Goal: Task Accomplishment & Management: Manage account settings

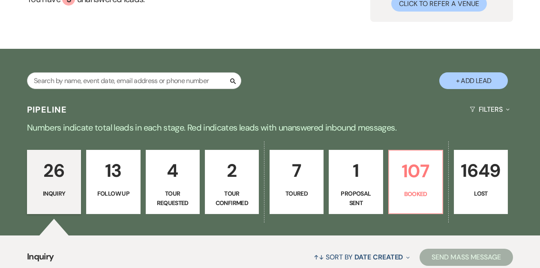
scroll to position [97, 0]
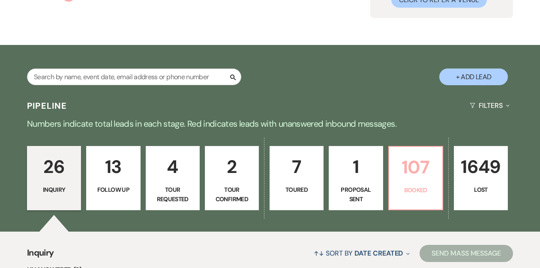
click at [407, 175] on p "107" at bounding box center [415, 167] width 43 height 29
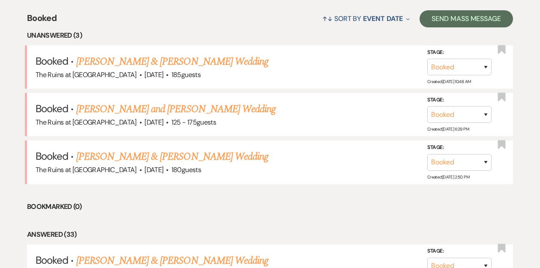
scroll to position [334, 0]
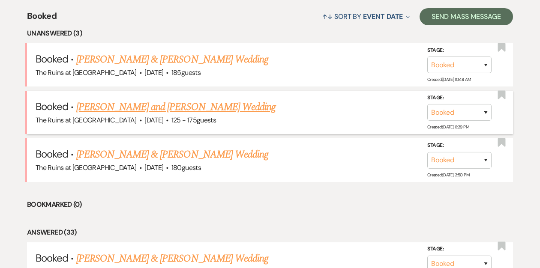
click at [154, 109] on link "[PERSON_NAME] and [PERSON_NAME] Wedding" at bounding box center [176, 106] width 200 height 15
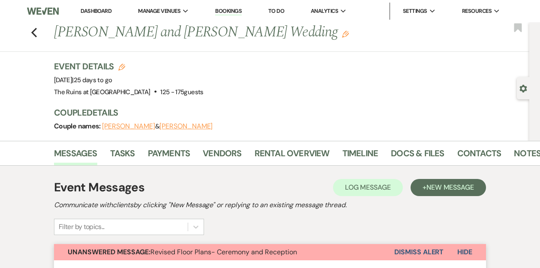
click at [261, 107] on h3 "Couple Details" at bounding box center [287, 113] width 466 height 12
click at [401, 152] on link "Docs & Files" at bounding box center [417, 155] width 53 height 19
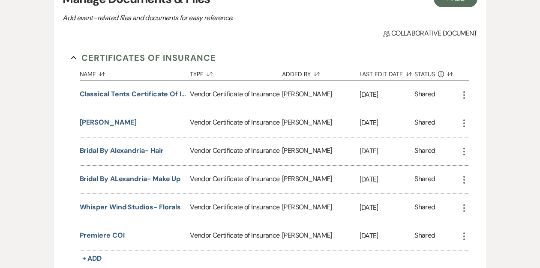
scroll to position [243, 0]
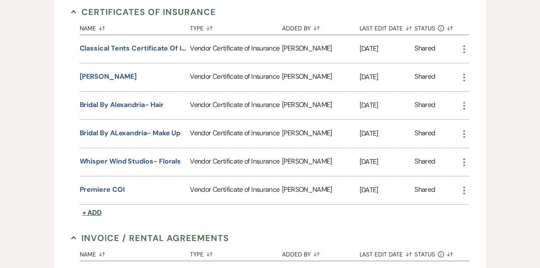
click at [96, 209] on span "+ Add" at bounding box center [92, 212] width 20 height 9
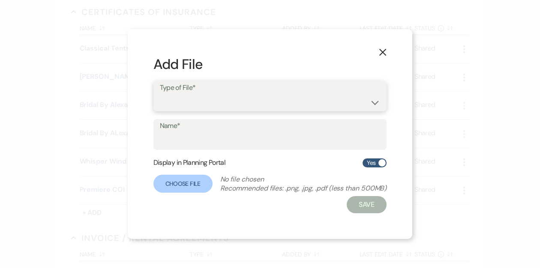
click at [197, 95] on select "Special Event Insurance Vendor Certificate of Insurance" at bounding box center [270, 102] width 221 height 17
select select "18"
click at [160, 94] on select "Special Event Insurance Vendor Certificate of Insurance" at bounding box center [270, 102] width 221 height 17
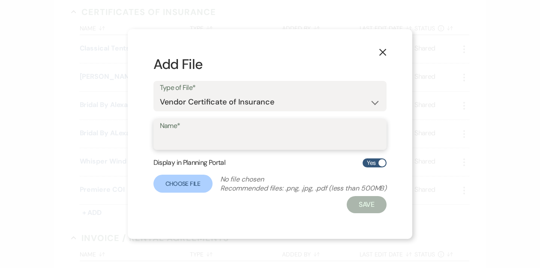
click at [193, 140] on input "Name*" at bounding box center [270, 140] width 221 height 17
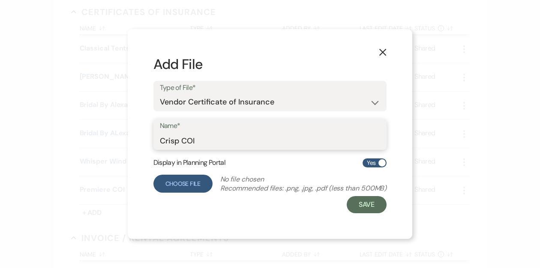
type input "Crisp COI"
click at [184, 182] on label "Choose File" at bounding box center [182, 184] width 59 height 18
click at [0, 0] on input "Choose File" at bounding box center [0, 0] width 0 height 0
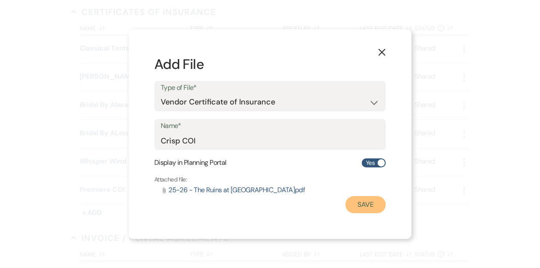
click at [359, 207] on button "Save" at bounding box center [365, 204] width 40 height 17
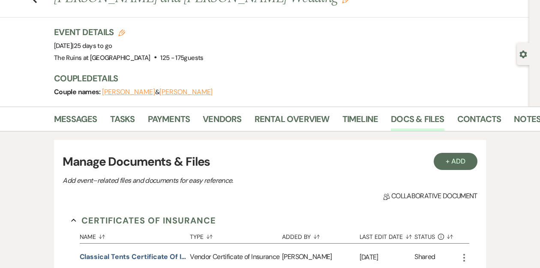
scroll to position [0, 0]
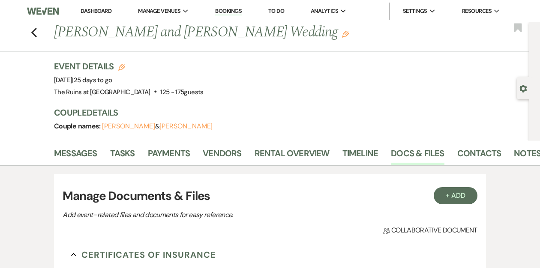
click at [94, 9] on link "Dashboard" at bounding box center [96, 10] width 31 height 7
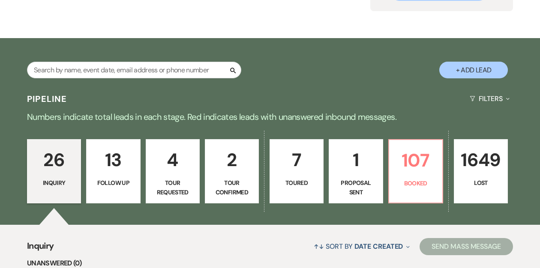
scroll to position [108, 0]
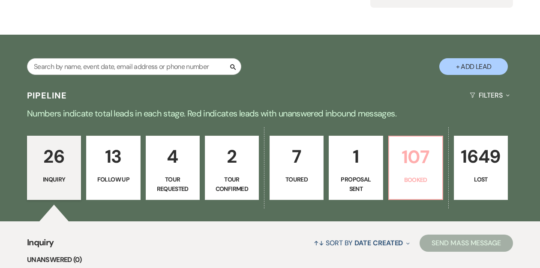
click at [407, 151] on p "107" at bounding box center [415, 157] width 43 height 29
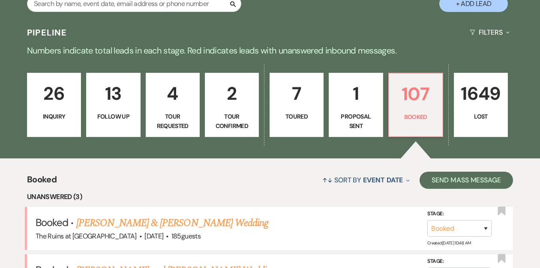
scroll to position [47, 0]
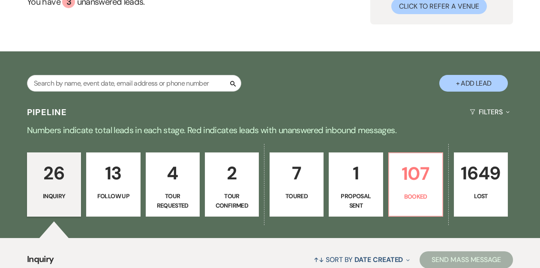
scroll to position [97, 0]
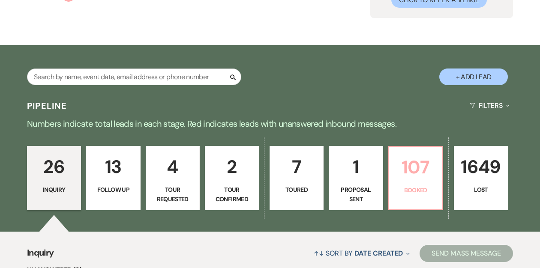
click at [399, 173] on p "107" at bounding box center [415, 167] width 43 height 29
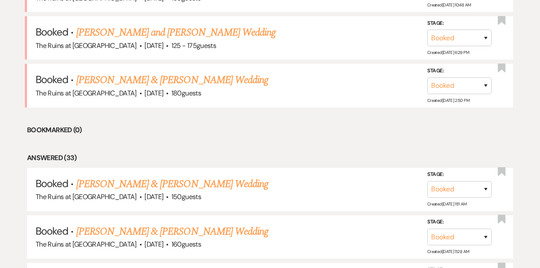
scroll to position [384, 0]
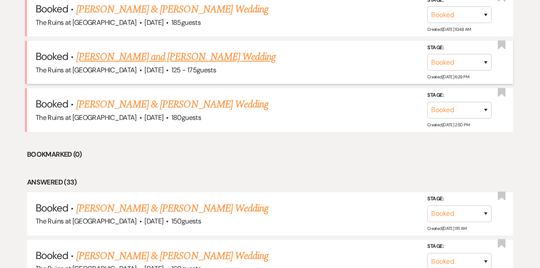
click at [206, 60] on link "[PERSON_NAME] and [PERSON_NAME] Wedding" at bounding box center [176, 56] width 200 height 15
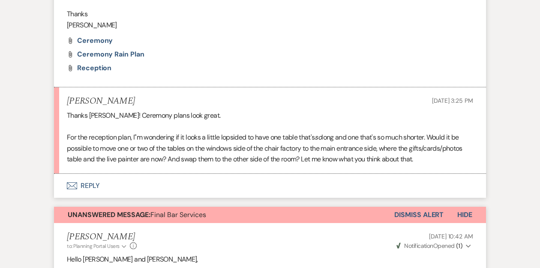
scroll to position [384, 0]
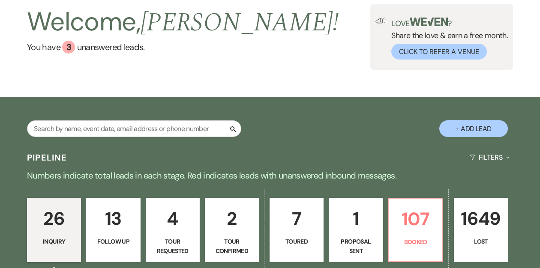
scroll to position [108, 0]
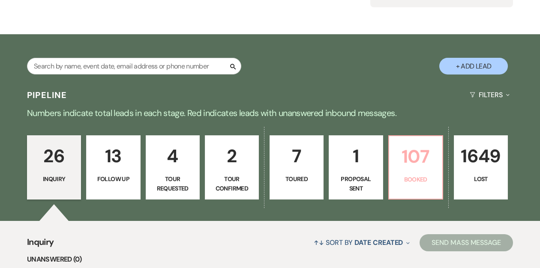
click at [421, 160] on p "107" at bounding box center [415, 156] width 43 height 29
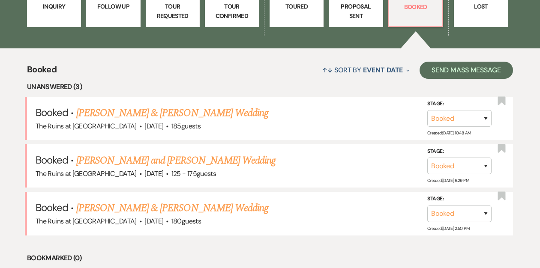
scroll to position [284, 0]
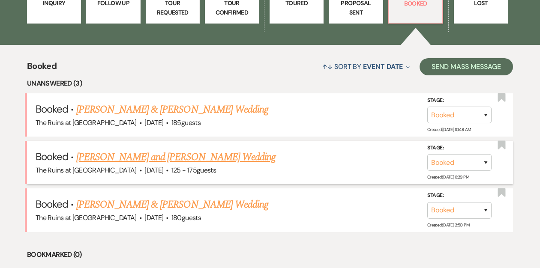
click at [171, 158] on link "[PERSON_NAME] and [PERSON_NAME] Wedding" at bounding box center [176, 156] width 200 height 15
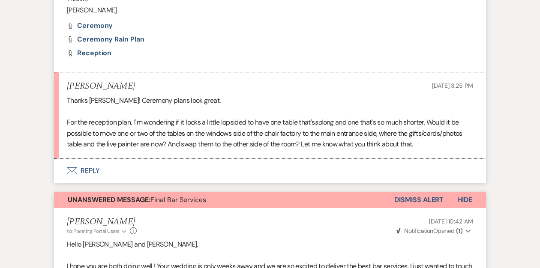
scroll to position [397, 0]
click at [90, 170] on button "Envelope Reply" at bounding box center [270, 170] width 432 height 24
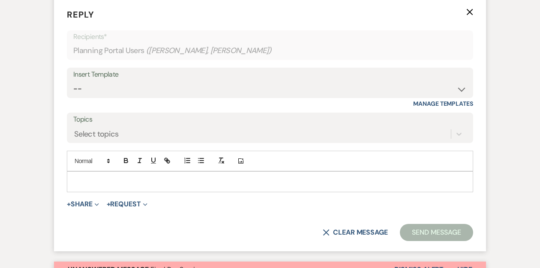
scroll to position [560, 0]
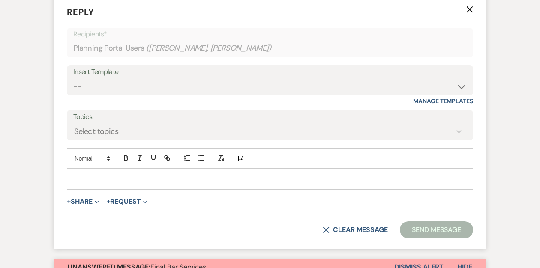
click at [110, 176] on p at bounding box center [270, 178] width 392 height 9
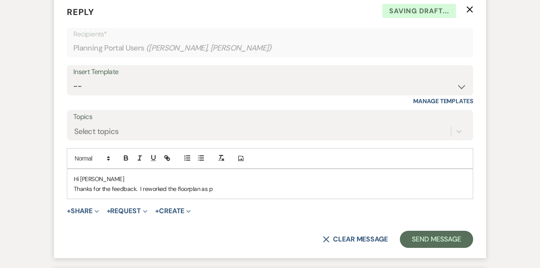
click at [187, 189] on p "Thanks for the feedback. I reworked the floorplan as p" at bounding box center [270, 188] width 392 height 9
click at [219, 188] on p "Thanks for the feedback. I reworked the floor plan as p" at bounding box center [270, 188] width 392 height 9
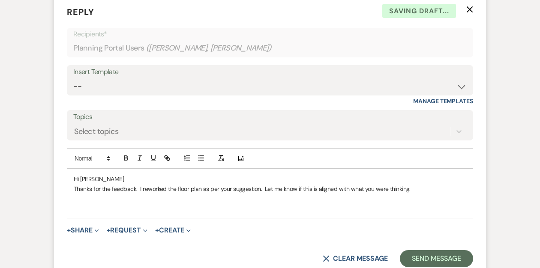
click at [316, 189] on p "Thanks for the feedback. I reworked the floor plan as per your suggestion. Let …" at bounding box center [270, 188] width 392 height 9
click at [93, 204] on p at bounding box center [270, 207] width 392 height 9
click at [83, 227] on button "+ Share Expand" at bounding box center [83, 230] width 32 height 7
click at [429, 189] on p "Thanks for the feedback. I reworked the floor plan as per your suggestion. Let …" at bounding box center [270, 188] width 392 height 9
click at [90, 227] on button "+ Share Expand" at bounding box center [83, 230] width 32 height 7
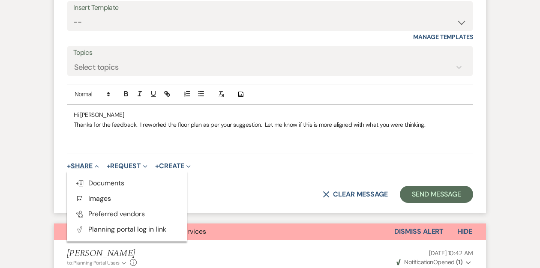
scroll to position [625, 0]
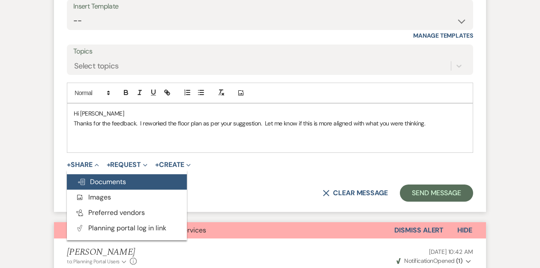
click at [104, 185] on span "Doc Upload Documents" at bounding box center [101, 181] width 49 height 9
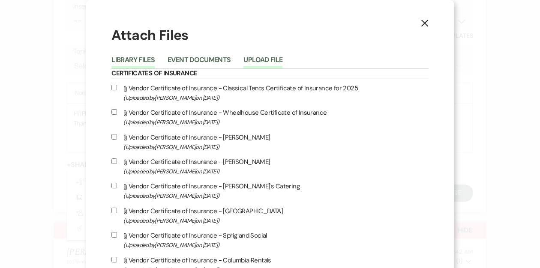
click at [282, 60] on button "Upload File" at bounding box center [262, 63] width 39 height 12
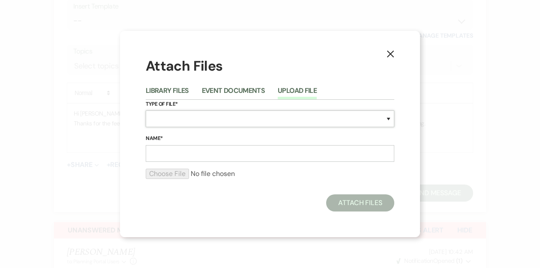
click at [221, 119] on select "Special Event Insurance Vendor Certificate of Insurance Contracts / Rental Agre…" at bounding box center [270, 119] width 248 height 17
select select "0"
click at [146, 111] on select "Special Event Insurance Vendor Certificate of Insurance Contracts / Rental Agre…" at bounding box center [270, 119] width 248 height 17
click at [188, 155] on input "Name*" at bounding box center [270, 153] width 248 height 17
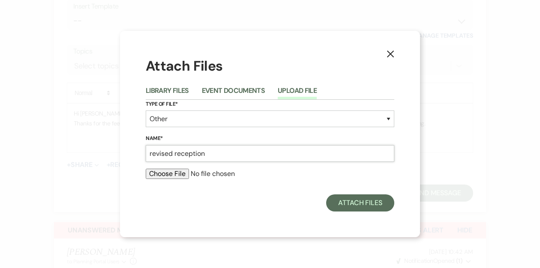
type input "revised reception"
click at [164, 174] on input "file" at bounding box center [270, 174] width 248 height 10
type input "C:\fakepath\Revised Reception (3).pdf"
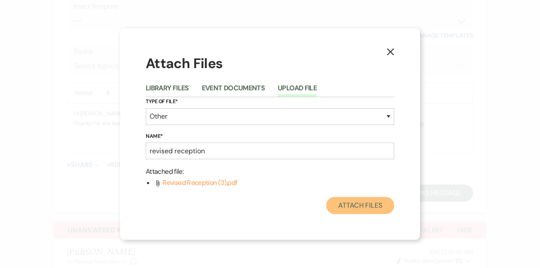
click at [343, 204] on button "Attach Files" at bounding box center [360, 205] width 68 height 17
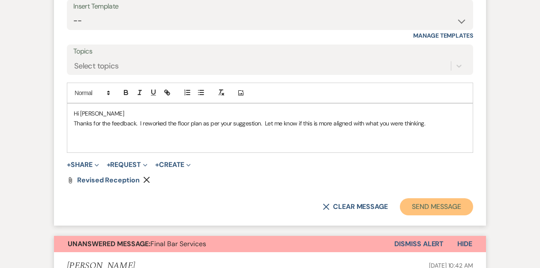
click at [418, 206] on button "Send Message" at bounding box center [436, 206] width 73 height 17
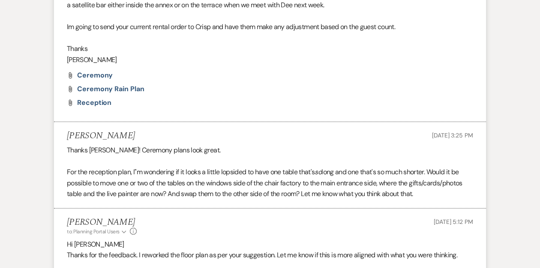
scroll to position [0, 0]
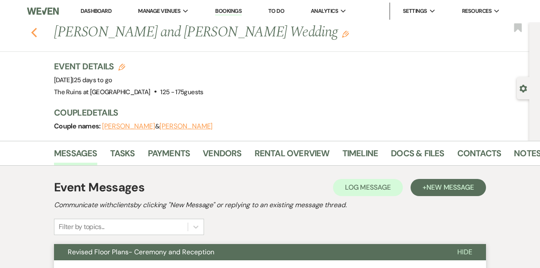
click at [34, 30] on use "button" at bounding box center [34, 32] width 6 height 9
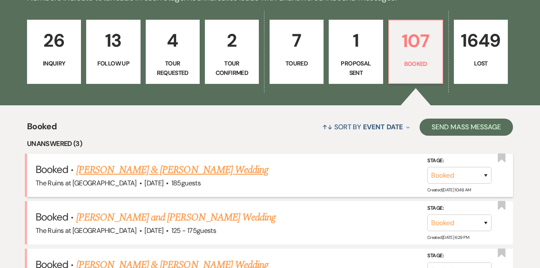
scroll to position [225, 0]
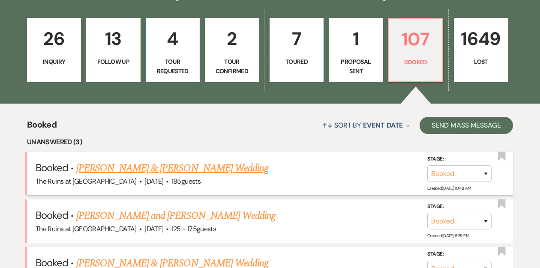
click at [170, 170] on link "[PERSON_NAME] & [PERSON_NAME] Wedding" at bounding box center [172, 168] width 192 height 15
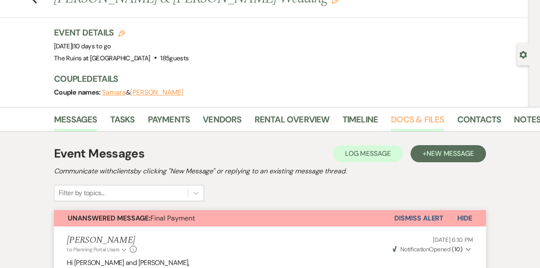
scroll to position [35, 0]
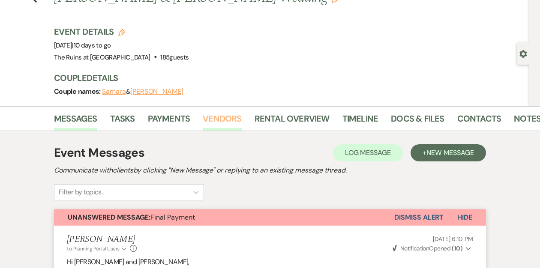
click at [227, 119] on link "Vendors" at bounding box center [222, 121] width 39 height 19
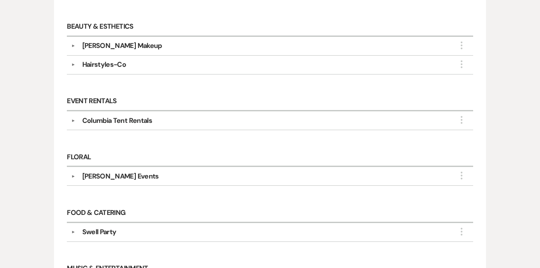
scroll to position [268, 0]
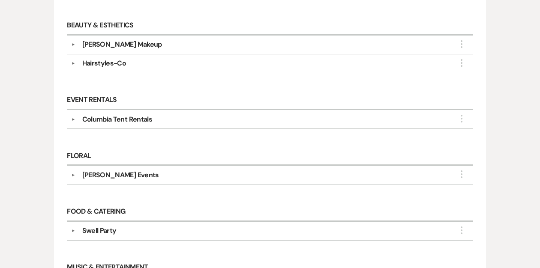
click at [75, 173] on button "▼" at bounding box center [73, 175] width 10 height 4
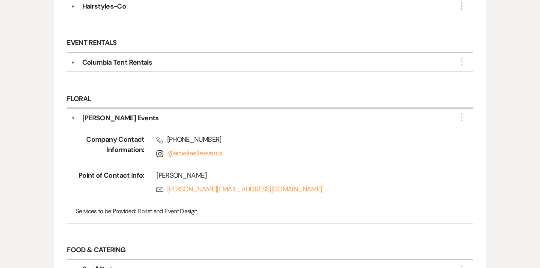
scroll to position [327, 0]
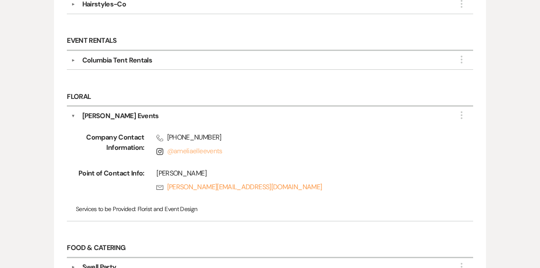
click at [202, 149] on link "@ ameliaelleevents" at bounding box center [194, 150] width 55 height 9
drag, startPoint x: 223, startPoint y: 149, endPoint x: 167, endPoint y: 153, distance: 55.8
click at [167, 153] on span "Instagram @ ameliaelleevents" at bounding box center [302, 151] width 292 height 10
click at [223, 163] on div "Company Contact Information: Phone (656) 678-0922 Instagram @ ameliaelleevents …" at bounding box center [270, 169] width 398 height 96
click at [220, 183] on link "Rsvp Amelia.sherman122@gmail.com" at bounding box center [302, 187] width 292 height 10
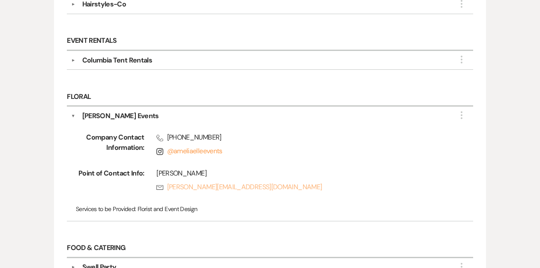
click at [220, 183] on link "Rsvp Amelia.sherman122@gmail.com" at bounding box center [302, 187] width 292 height 10
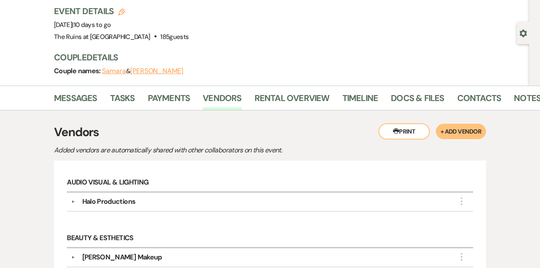
scroll to position [0, 0]
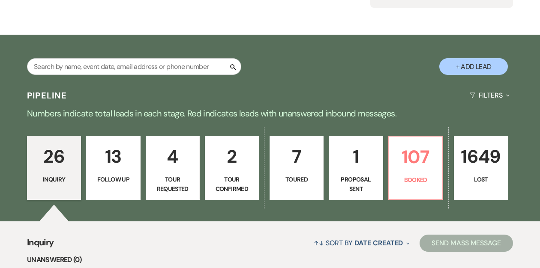
scroll to position [114, 0]
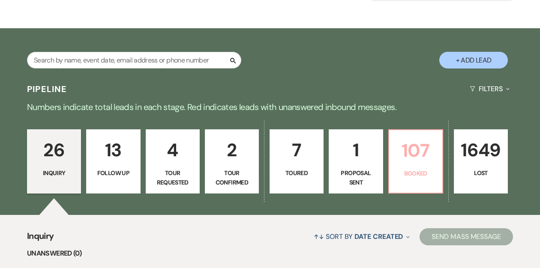
click at [396, 153] on p "107" at bounding box center [415, 150] width 43 height 29
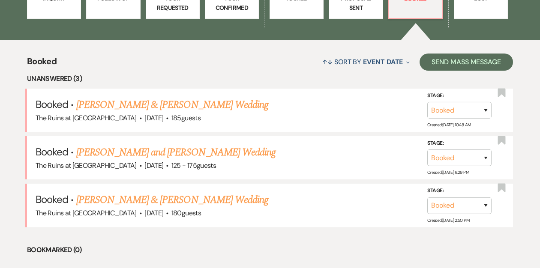
scroll to position [306, 0]
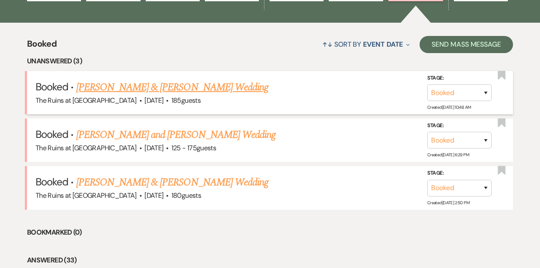
click at [142, 89] on link "[PERSON_NAME] & [PERSON_NAME] Wedding" at bounding box center [172, 87] width 192 height 15
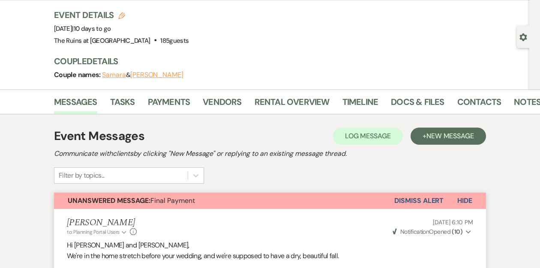
scroll to position [15, 0]
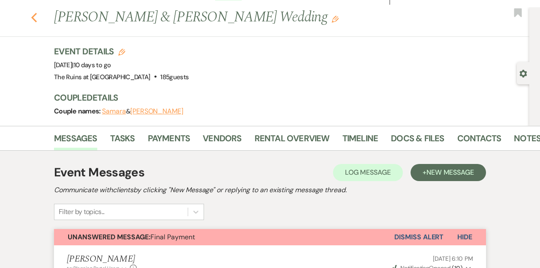
click at [34, 16] on use "button" at bounding box center [34, 17] width 6 height 9
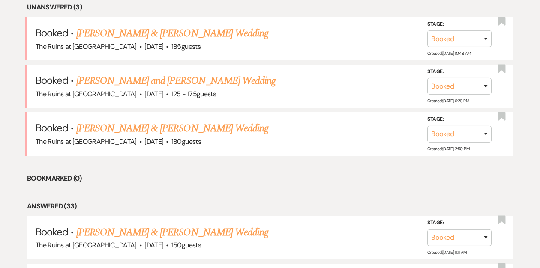
scroll to position [364, 0]
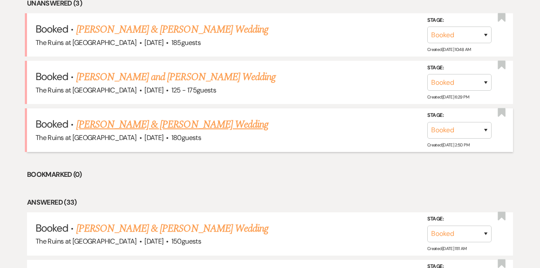
click at [97, 126] on link "[PERSON_NAME] & [PERSON_NAME] Wedding" at bounding box center [172, 124] width 192 height 15
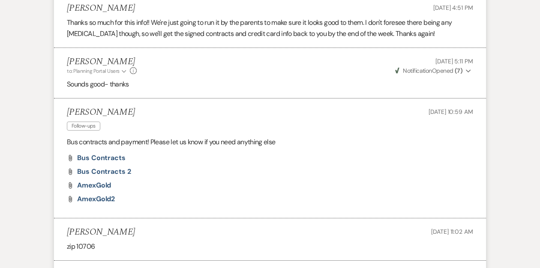
scroll to position [896, 0]
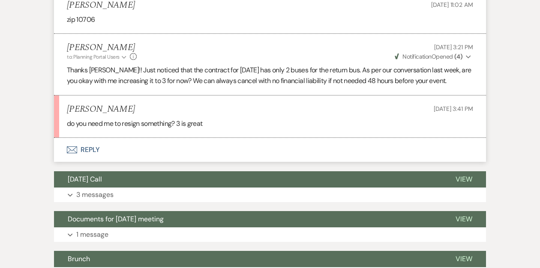
click at [85, 138] on button "Envelope Reply" at bounding box center [270, 150] width 432 height 24
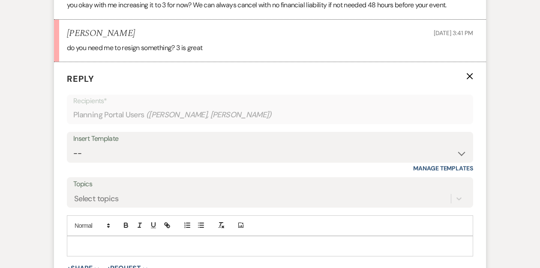
scroll to position [977, 0]
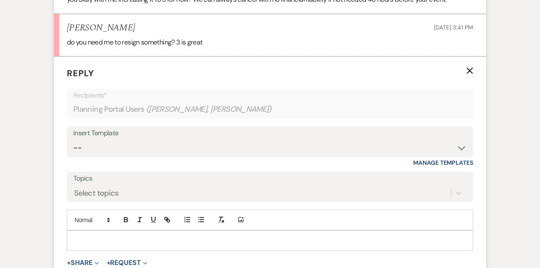
click at [87, 231] on div at bounding box center [269, 241] width 405 height 20
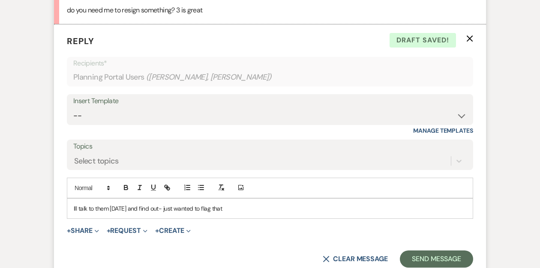
scroll to position [1011, 0]
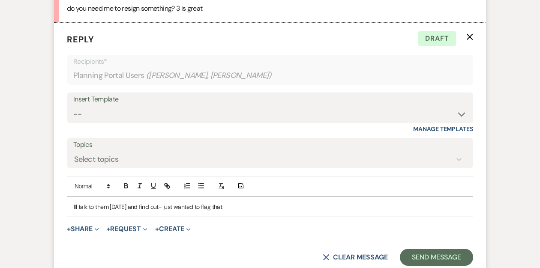
click at [167, 202] on p "Ill talk to them tomorrow and find out- just wanted to flag that" at bounding box center [270, 206] width 392 height 9
drag, startPoint x: 236, startPoint y: 194, endPoint x: 172, endPoint y: 196, distance: 63.8
click at [172, 202] on p "Ill talk to them tomorrow and find out- just wanted to flag that" at bounding box center [270, 206] width 392 height 9
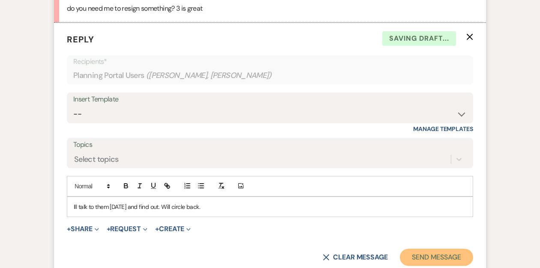
click at [424, 249] on button "Send Message" at bounding box center [436, 257] width 73 height 17
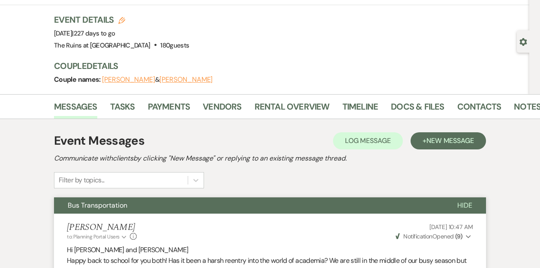
scroll to position [0, 0]
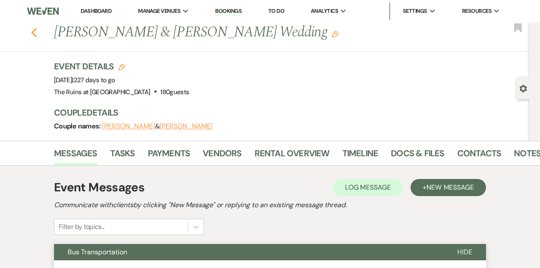
click at [31, 30] on icon "Previous" at bounding box center [34, 32] width 6 height 10
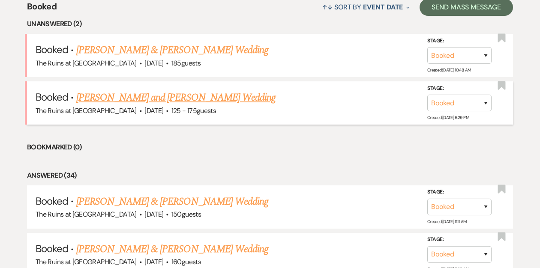
scroll to position [344, 0]
click at [121, 98] on link "[PERSON_NAME] and [PERSON_NAME] Wedding" at bounding box center [176, 97] width 200 height 15
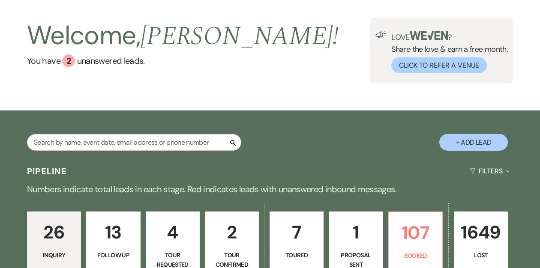
scroll to position [72, 0]
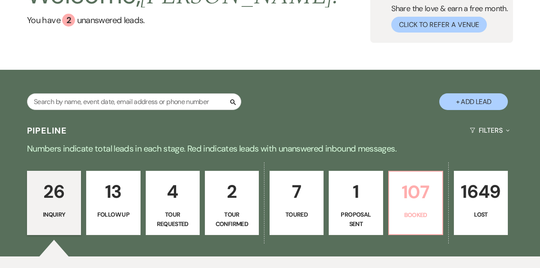
click at [411, 185] on p "107" at bounding box center [415, 192] width 43 height 29
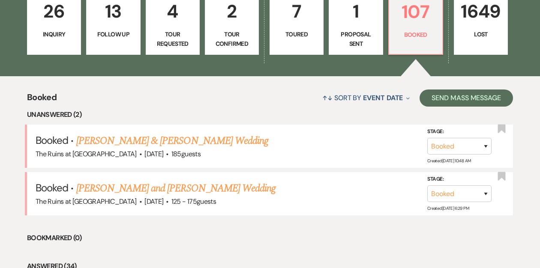
scroll to position [258, 0]
